Goal: Use online tool/utility: Use online tool/utility

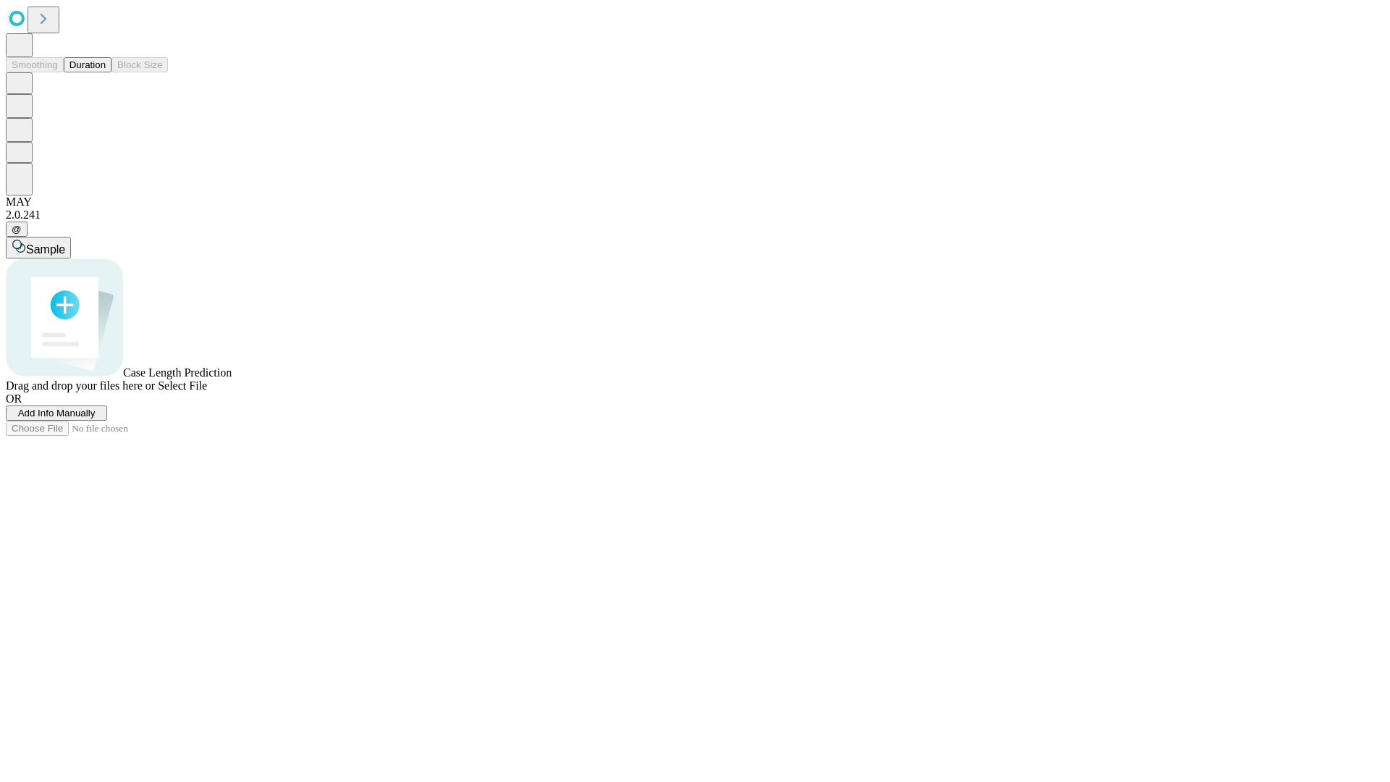
click at [106, 72] on button "Duration" at bounding box center [88, 64] width 48 height 15
click at [207, 392] on span "Select File" at bounding box center [182, 385] width 49 height 12
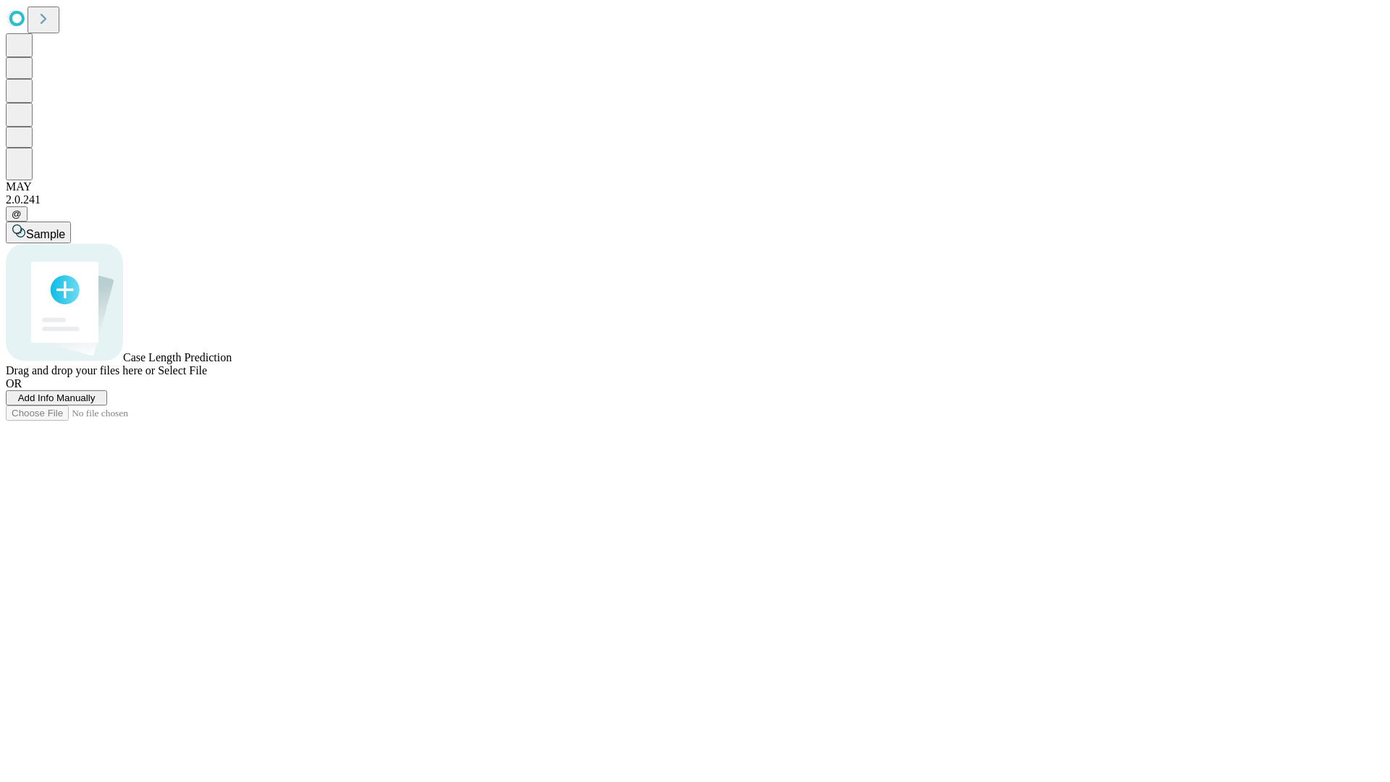
click at [207, 376] on span "Select File" at bounding box center [182, 370] width 49 height 12
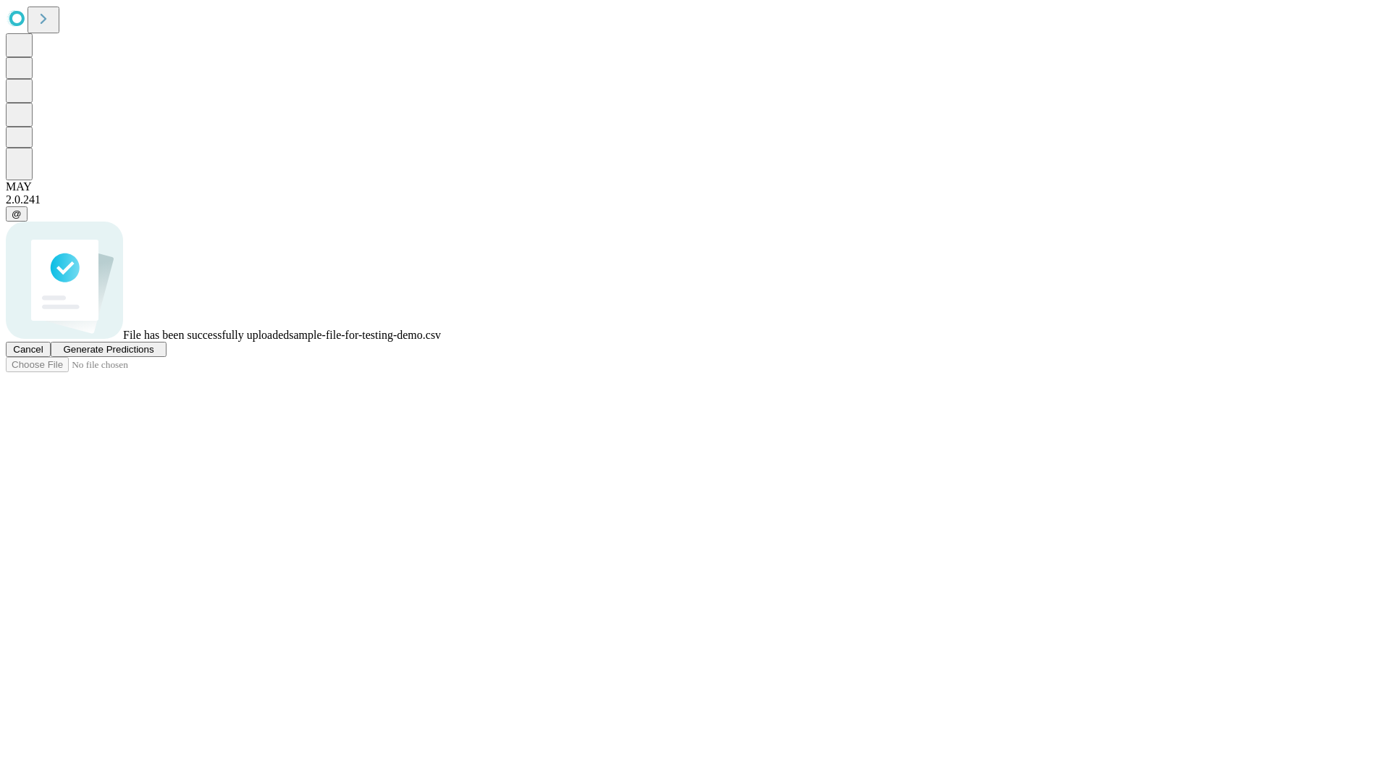
click at [153, 355] on span "Generate Predictions" at bounding box center [108, 349] width 90 height 11
